Goal: Task Accomplishment & Management: Use online tool/utility

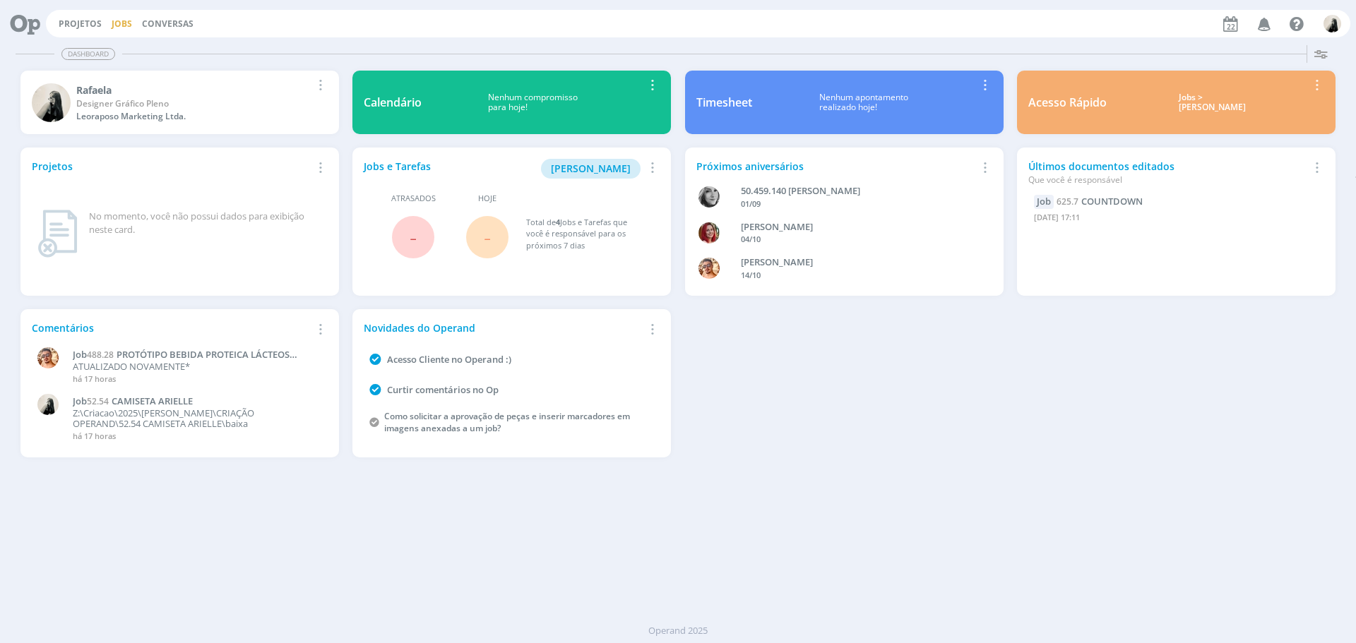
click at [125, 23] on link "Jobs" at bounding box center [122, 24] width 20 height 12
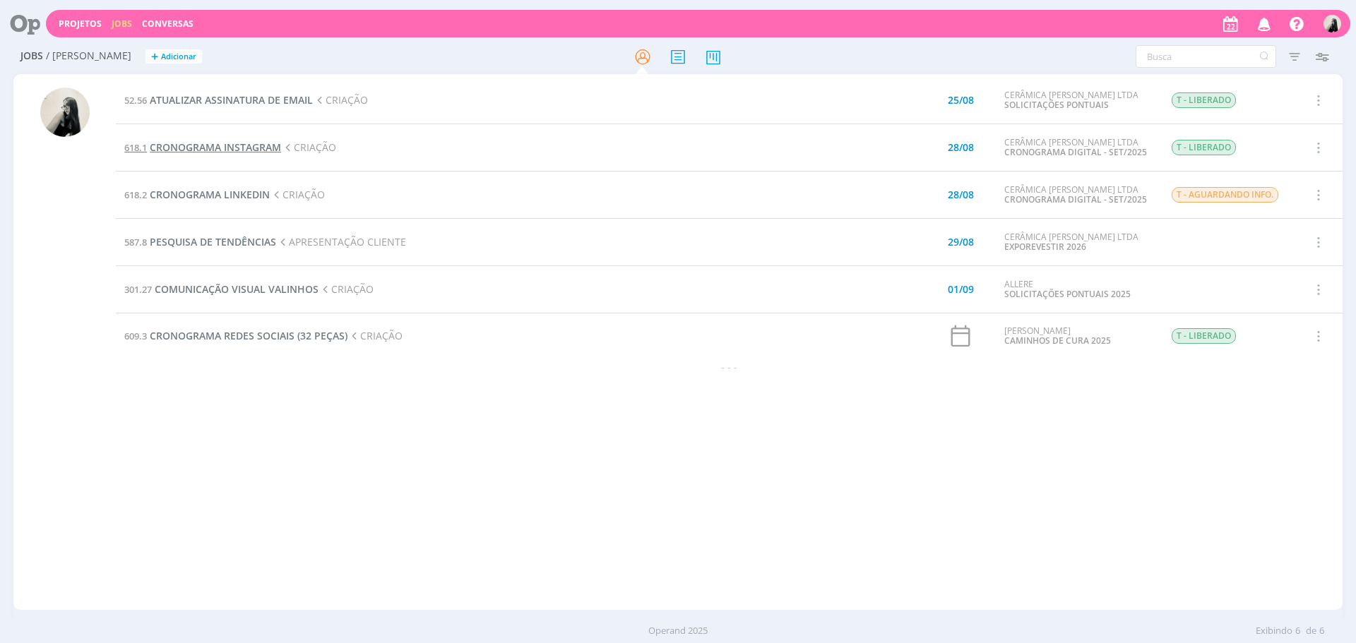
click at [252, 149] on span "CRONOGRAMA INSTAGRAM" at bounding box center [215, 147] width 131 height 13
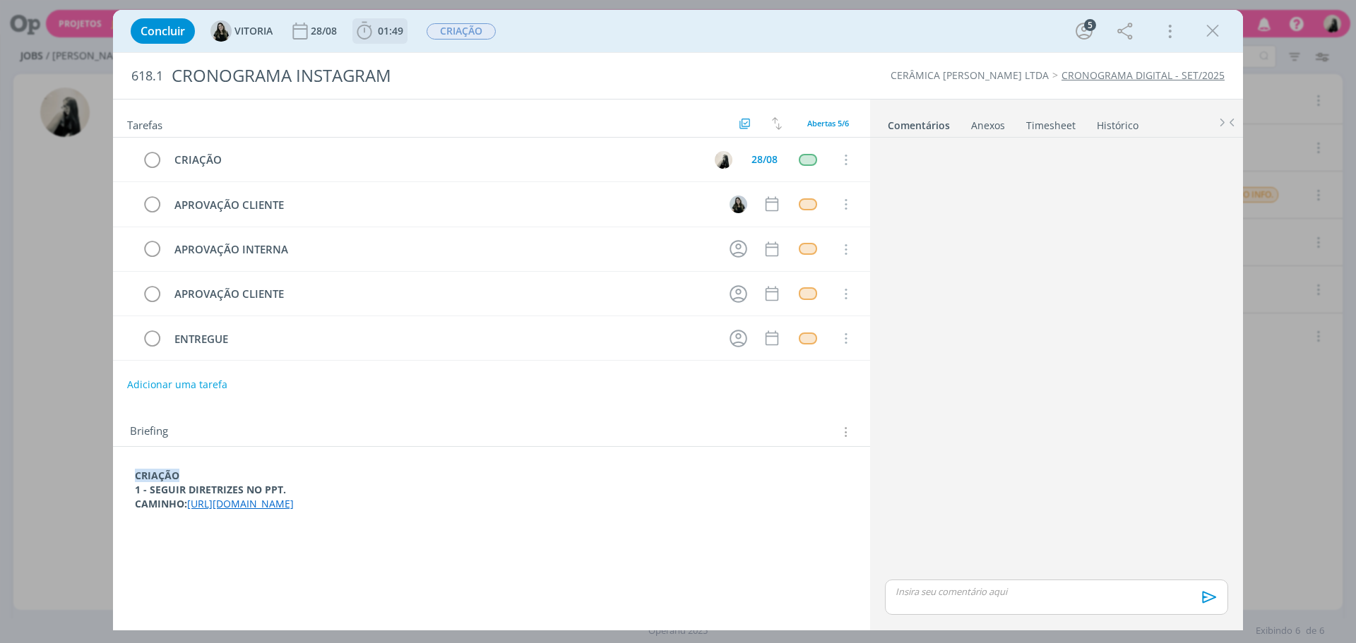
click at [381, 36] on span "01:49" at bounding box center [390, 30] width 25 height 13
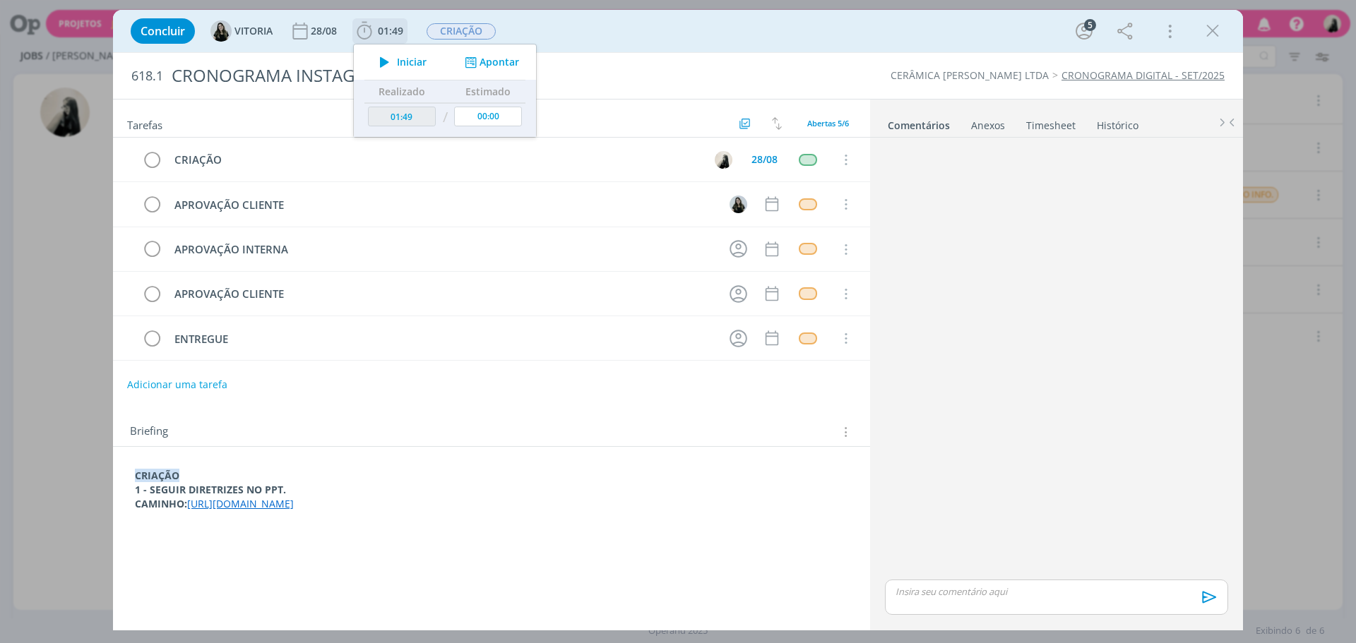
click at [384, 66] on icon "dialog" at bounding box center [384, 62] width 25 height 18
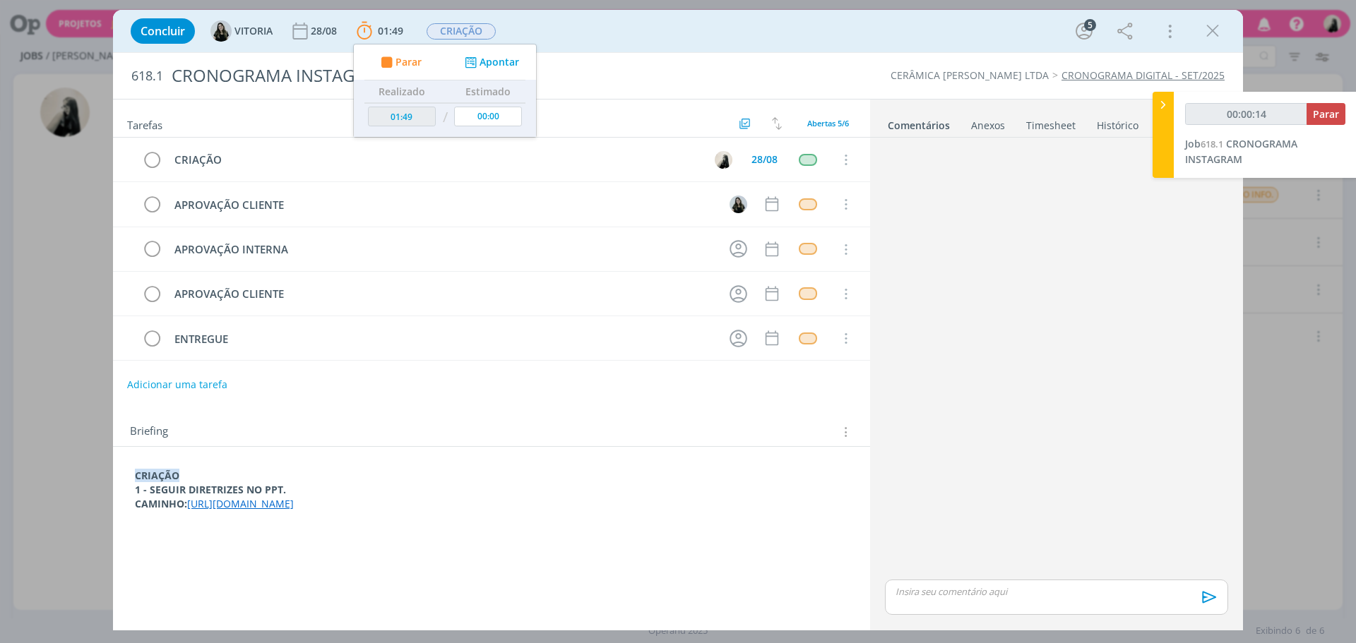
click at [294, 502] on link "[URL][DOMAIN_NAME]" at bounding box center [240, 503] width 107 height 13
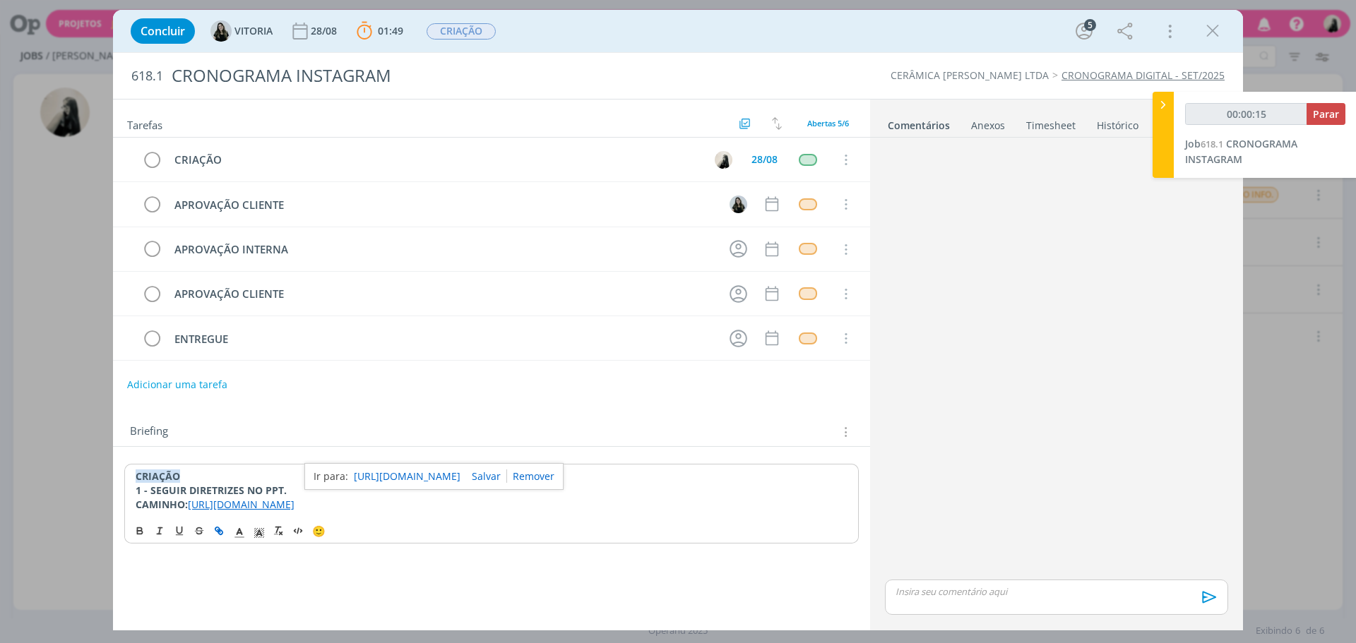
click at [441, 480] on link "[URL][DOMAIN_NAME]" at bounding box center [407, 477] width 107 height 18
type input "00:37:28"
